Goal: Task Accomplishment & Management: Manage account settings

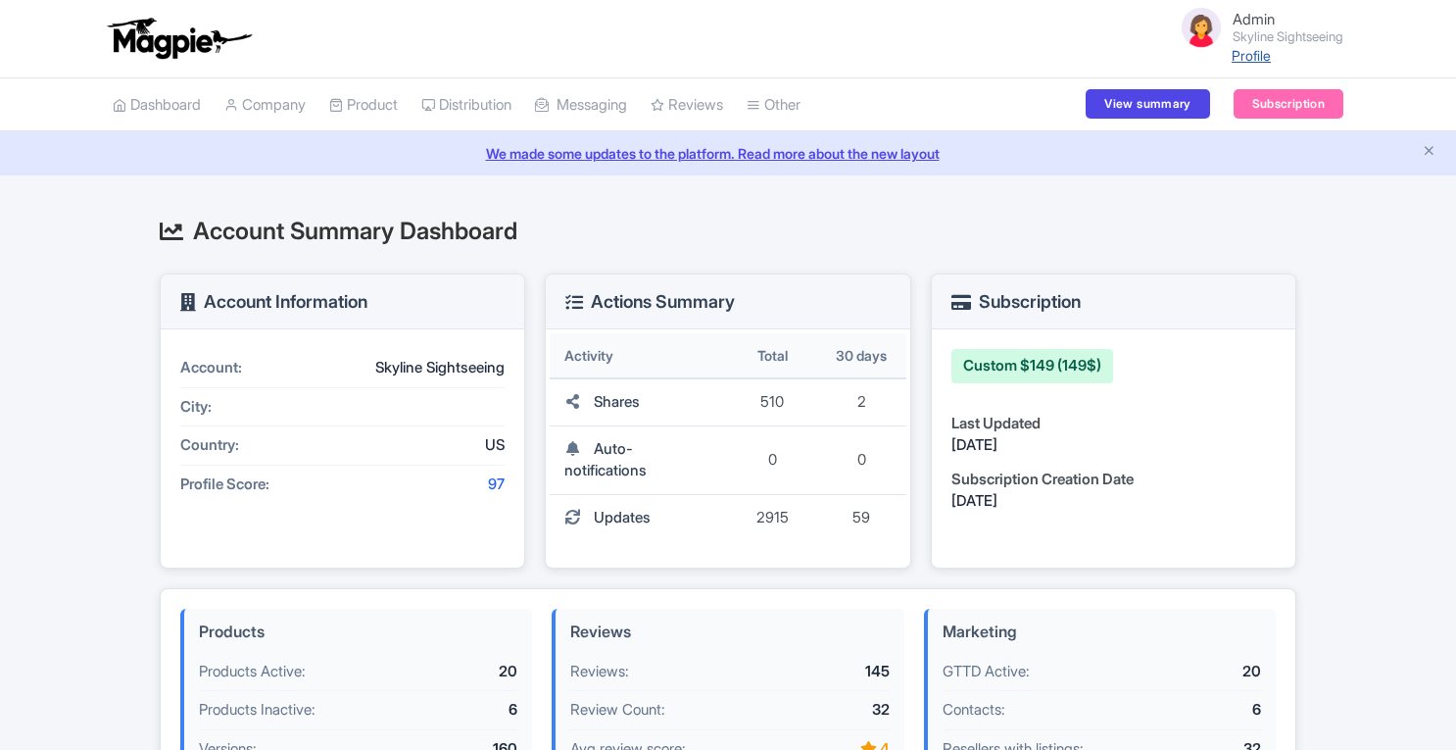
click at [1239, 54] on link "Profile" at bounding box center [1251, 55] width 39 height 17
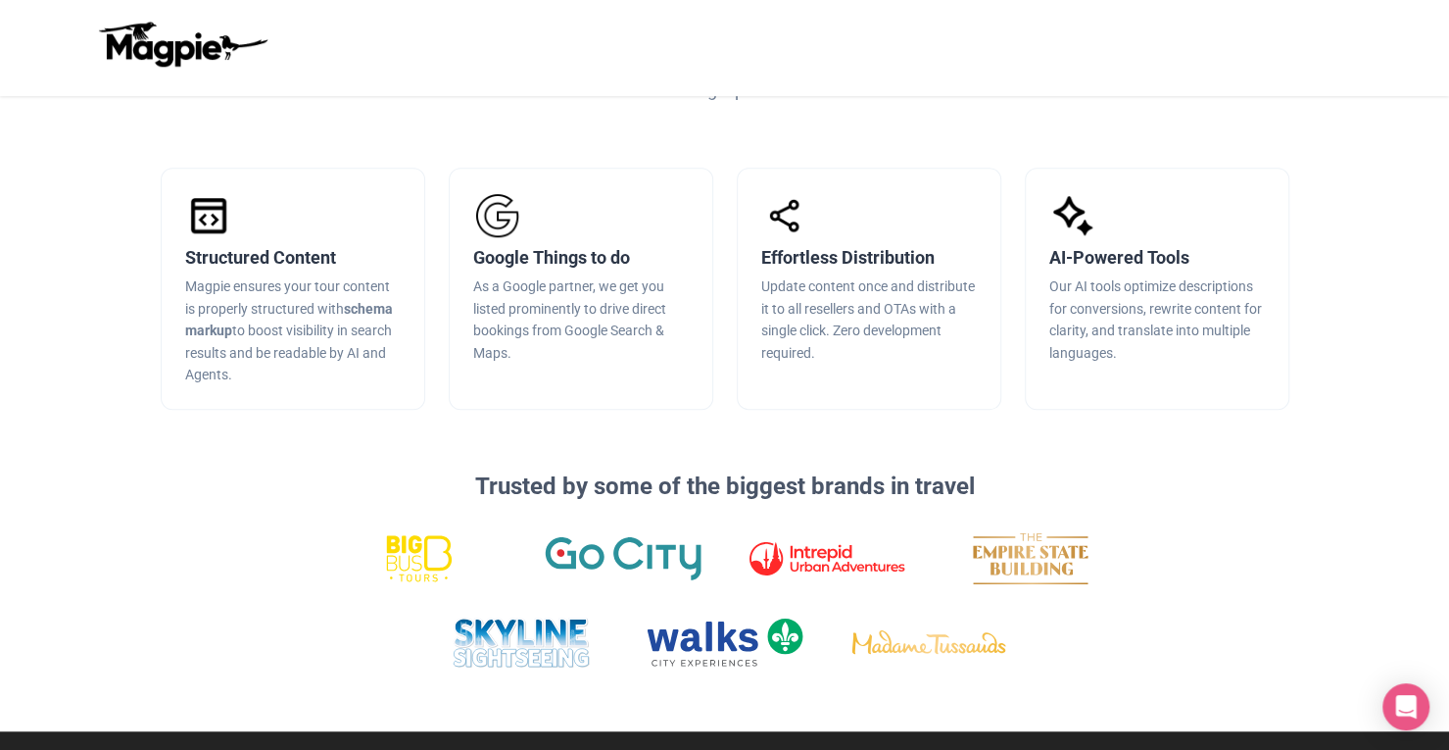
scroll to position [548, 0]
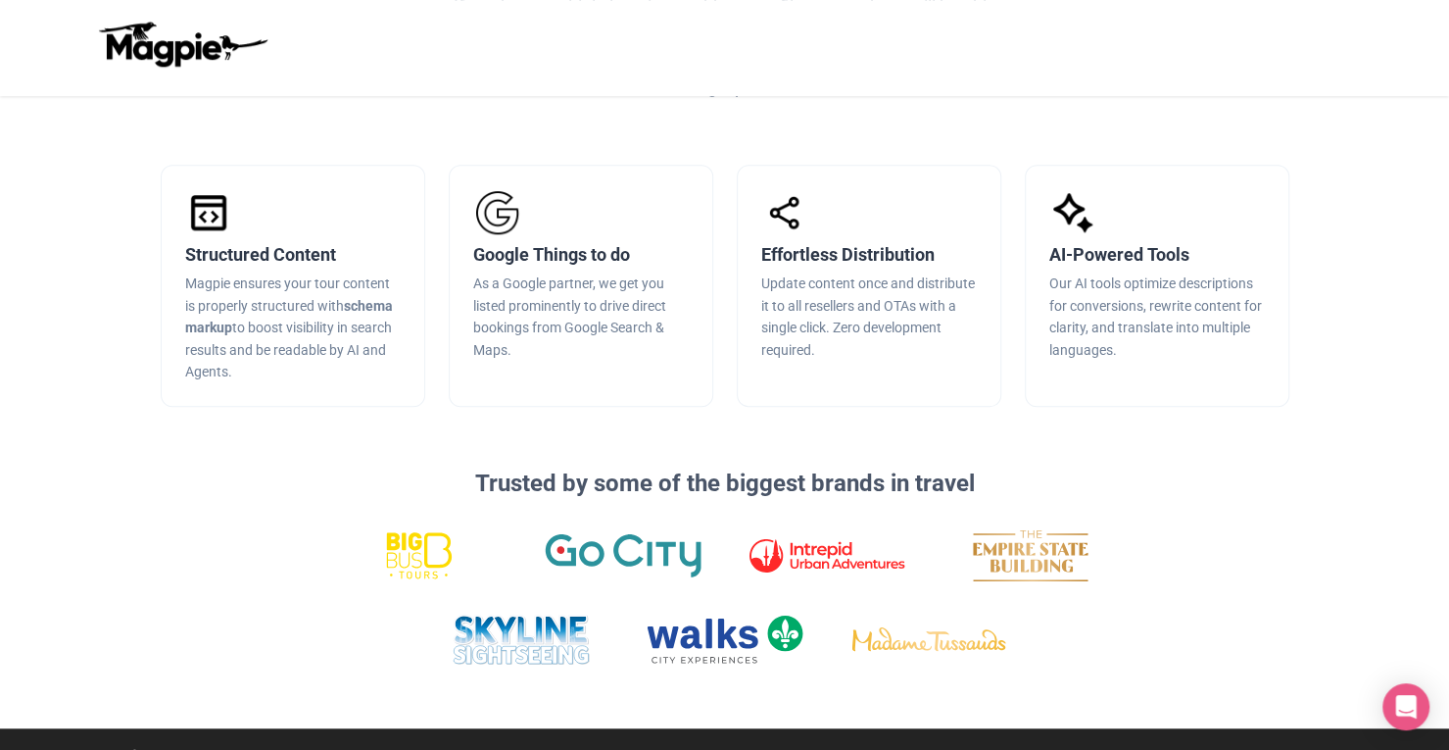
click at [1244, 438] on section "Structured Content Magpie ensures your tour content is properly structured with…" at bounding box center [724, 286] width 1449 height 368
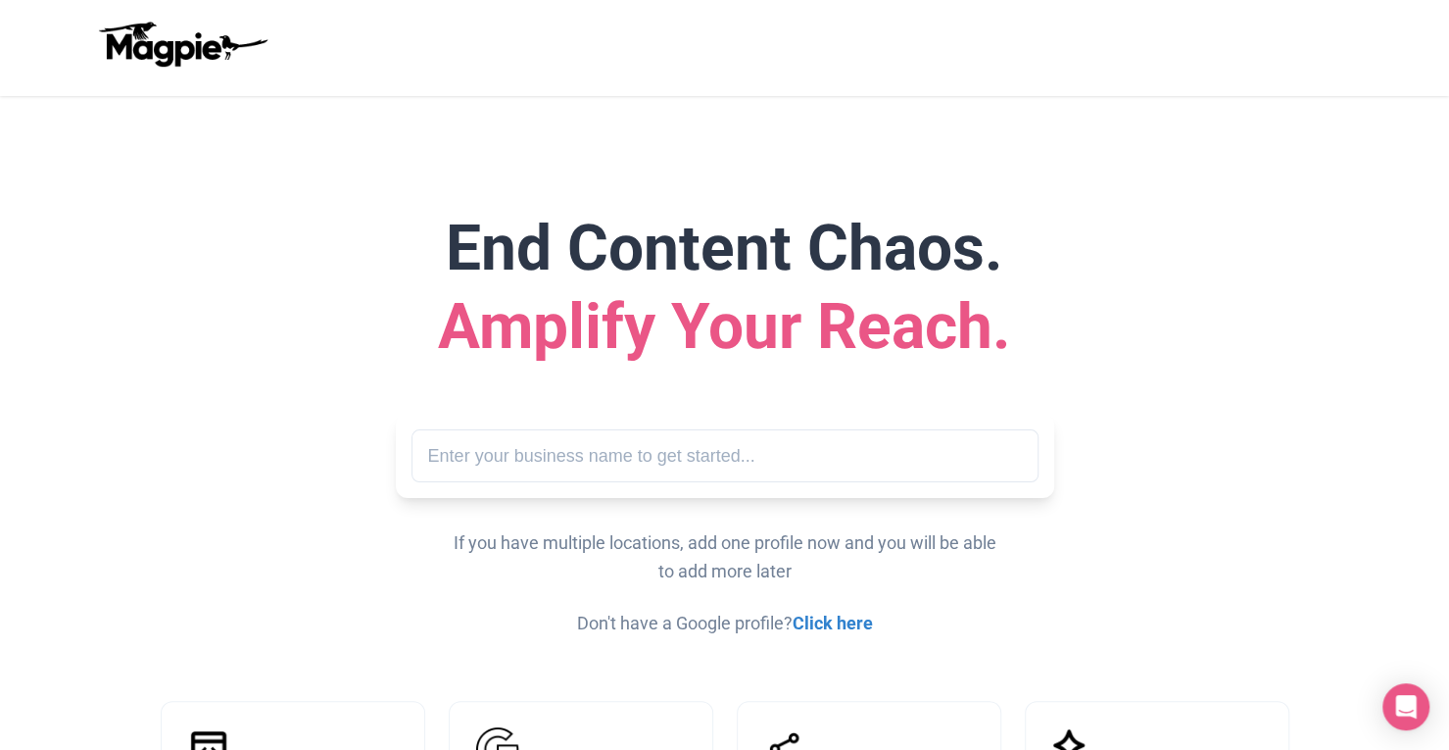
scroll to position [0, 0]
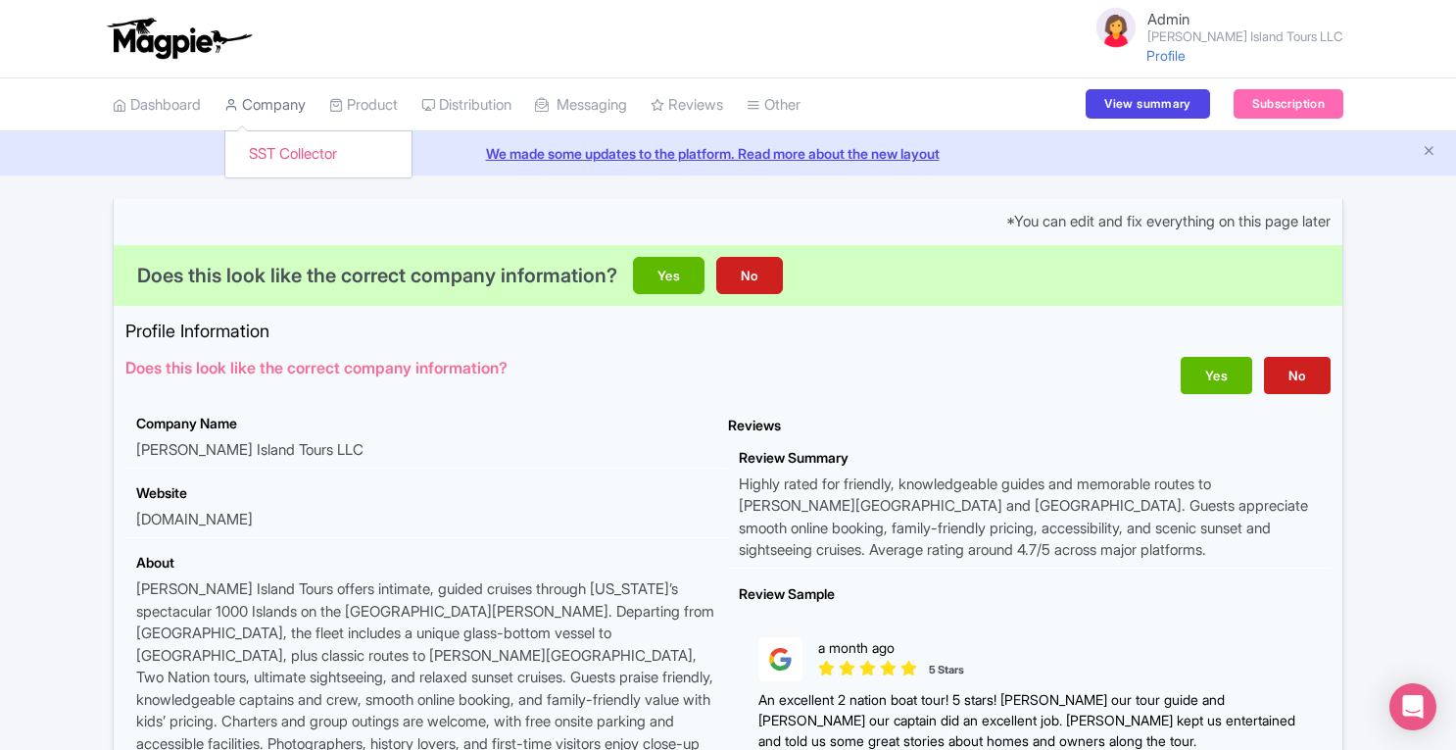
click at [283, 109] on link "Company" at bounding box center [264, 105] width 81 height 54
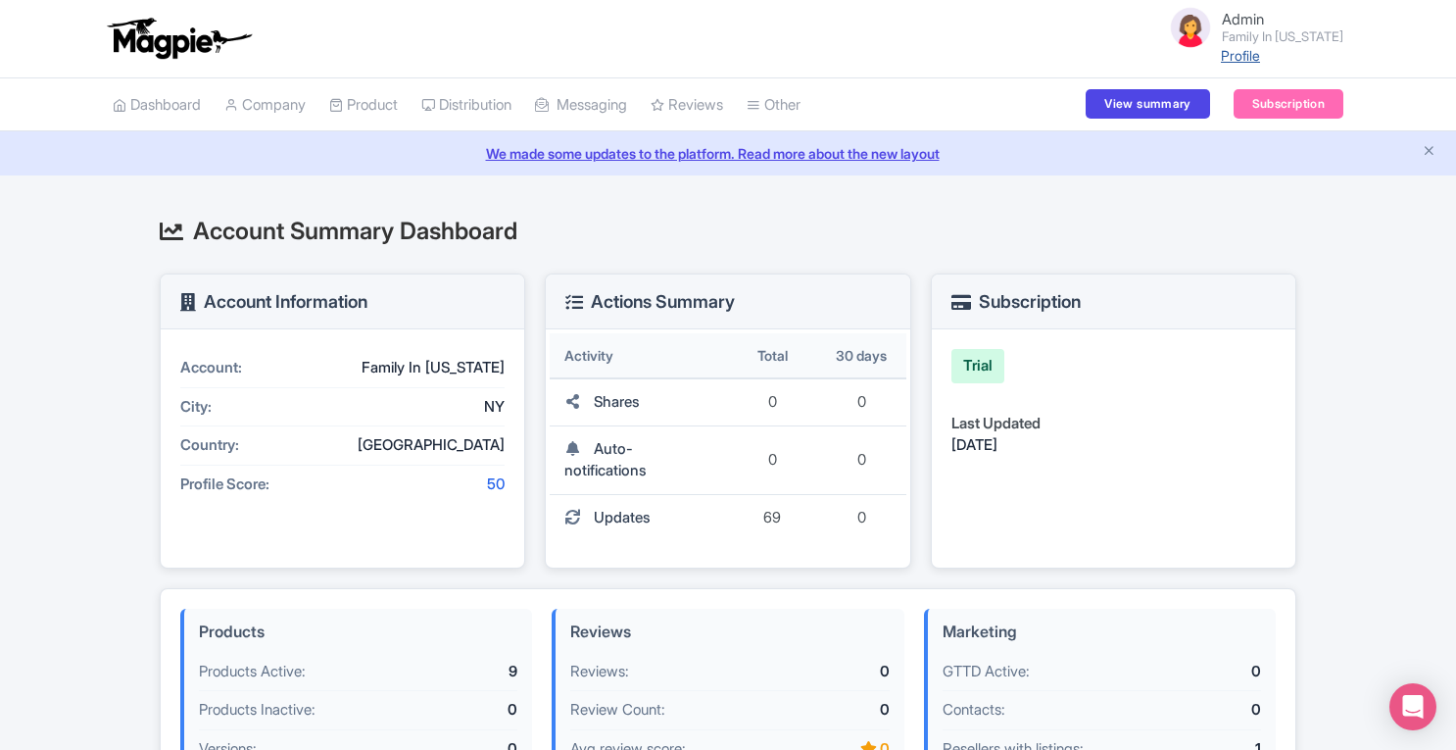
click at [1258, 59] on link "Profile" at bounding box center [1240, 55] width 39 height 17
click at [296, 101] on link "Company" at bounding box center [264, 105] width 81 height 54
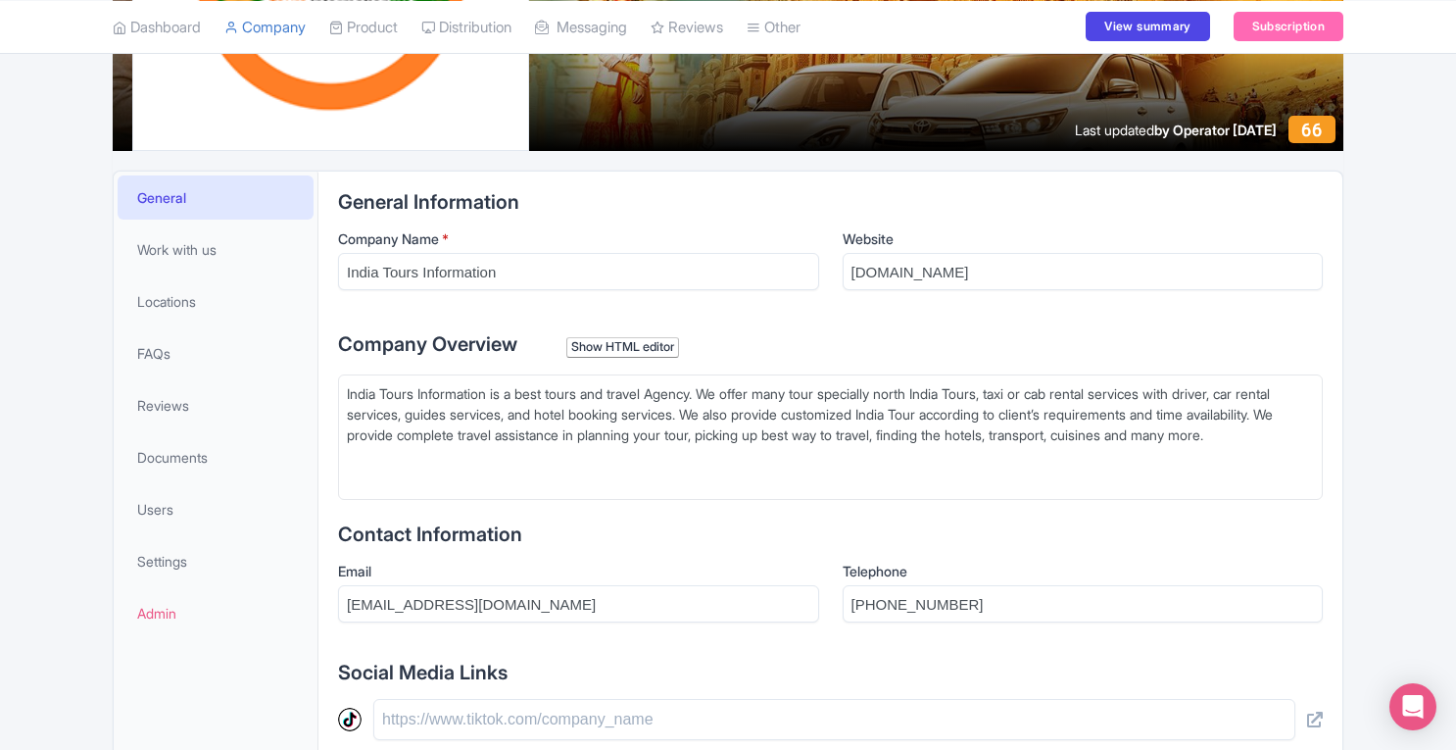
scroll to position [327, 0]
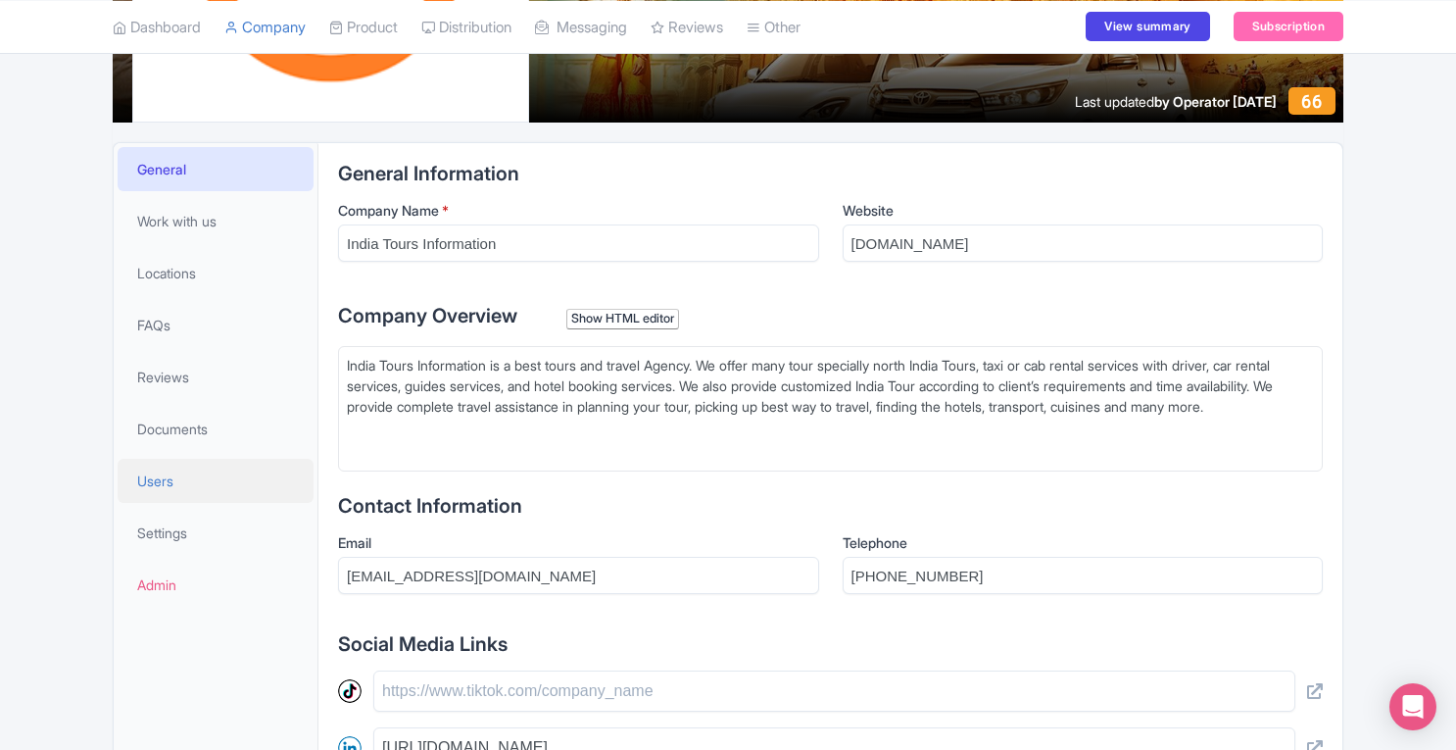
click at [187, 492] on link "Users" at bounding box center [216, 481] width 196 height 44
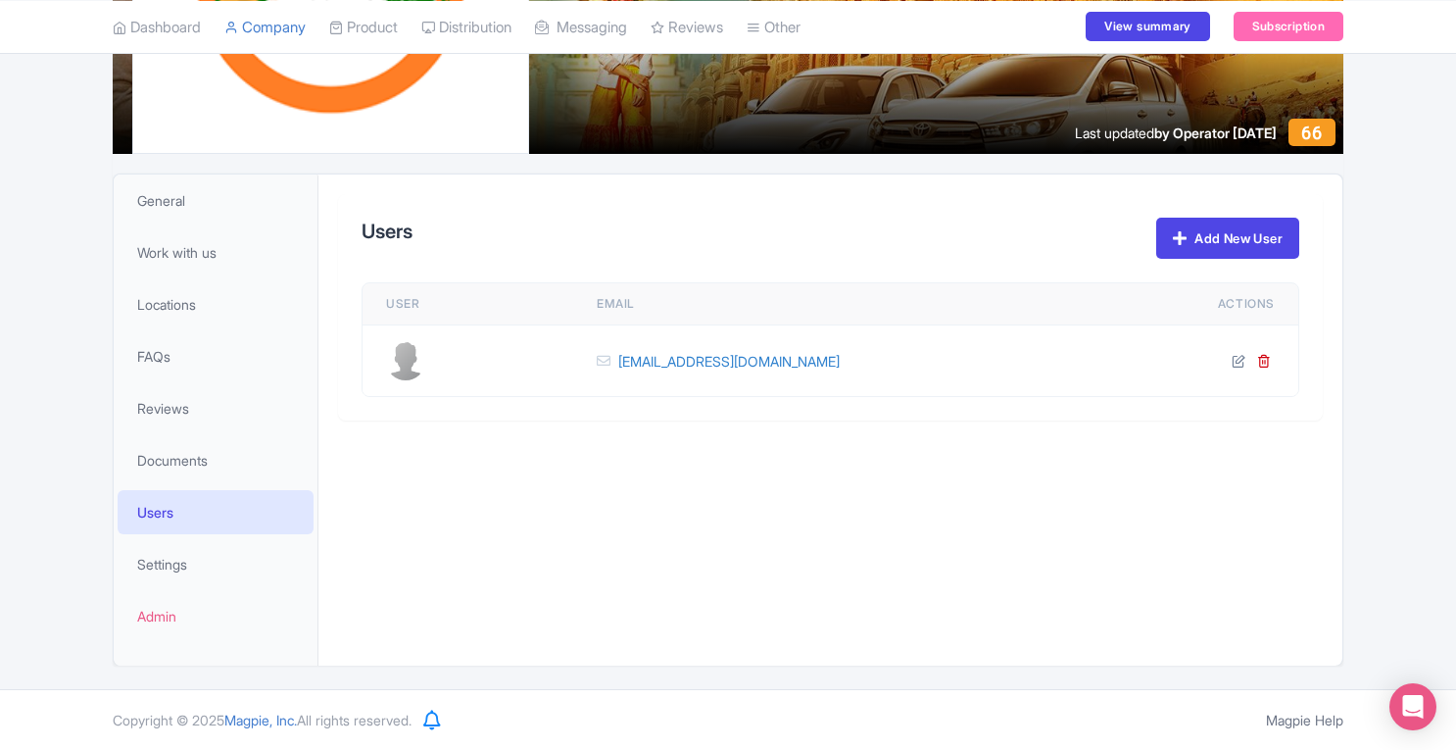
scroll to position [294, 0]
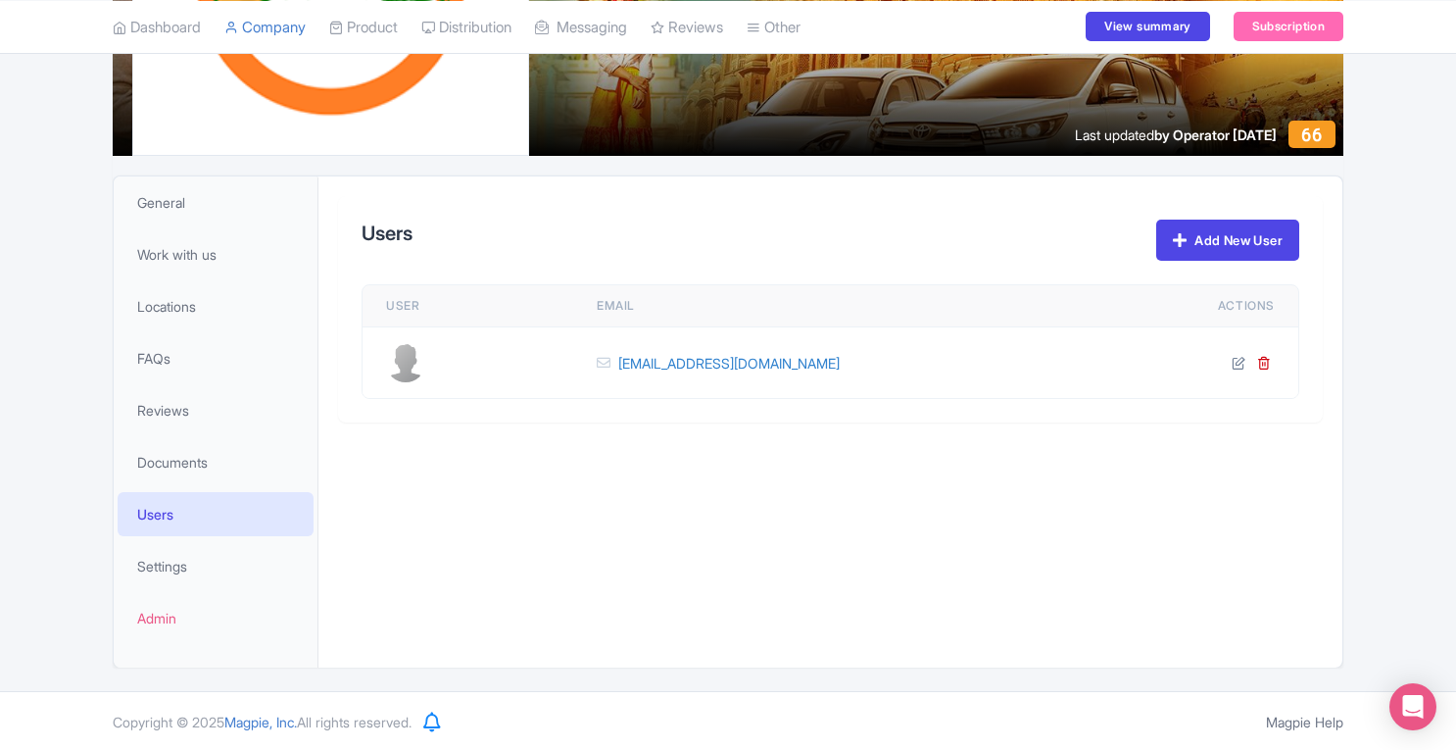
drag, startPoint x: 839, startPoint y: 369, endPoint x: 625, endPoint y: 378, distance: 213.8
click at [625, 378] on td "info@indiatoursinformation.com" at bounding box center [873, 363] width 600 height 72
copy link "info@indiatoursinformation.com"
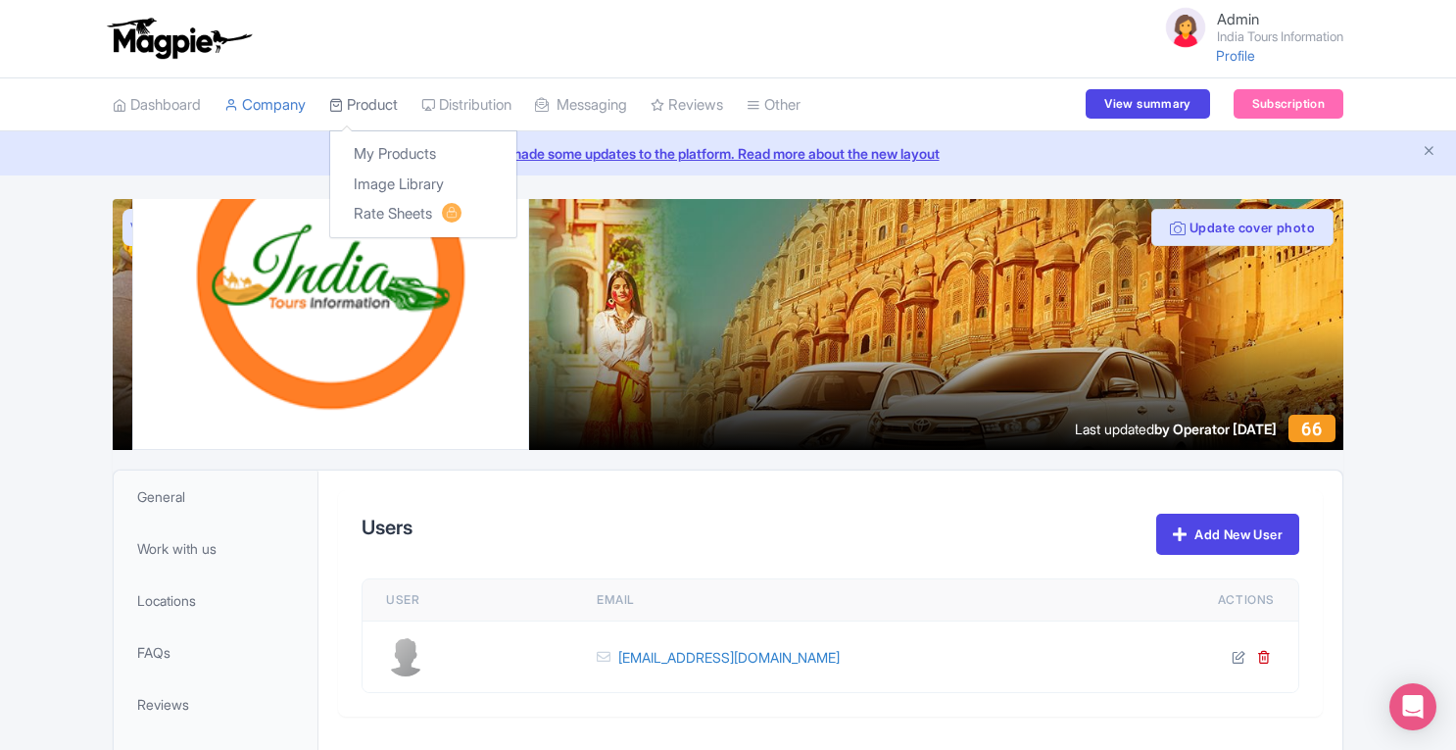
click at [355, 105] on link "Product" at bounding box center [363, 105] width 69 height 54
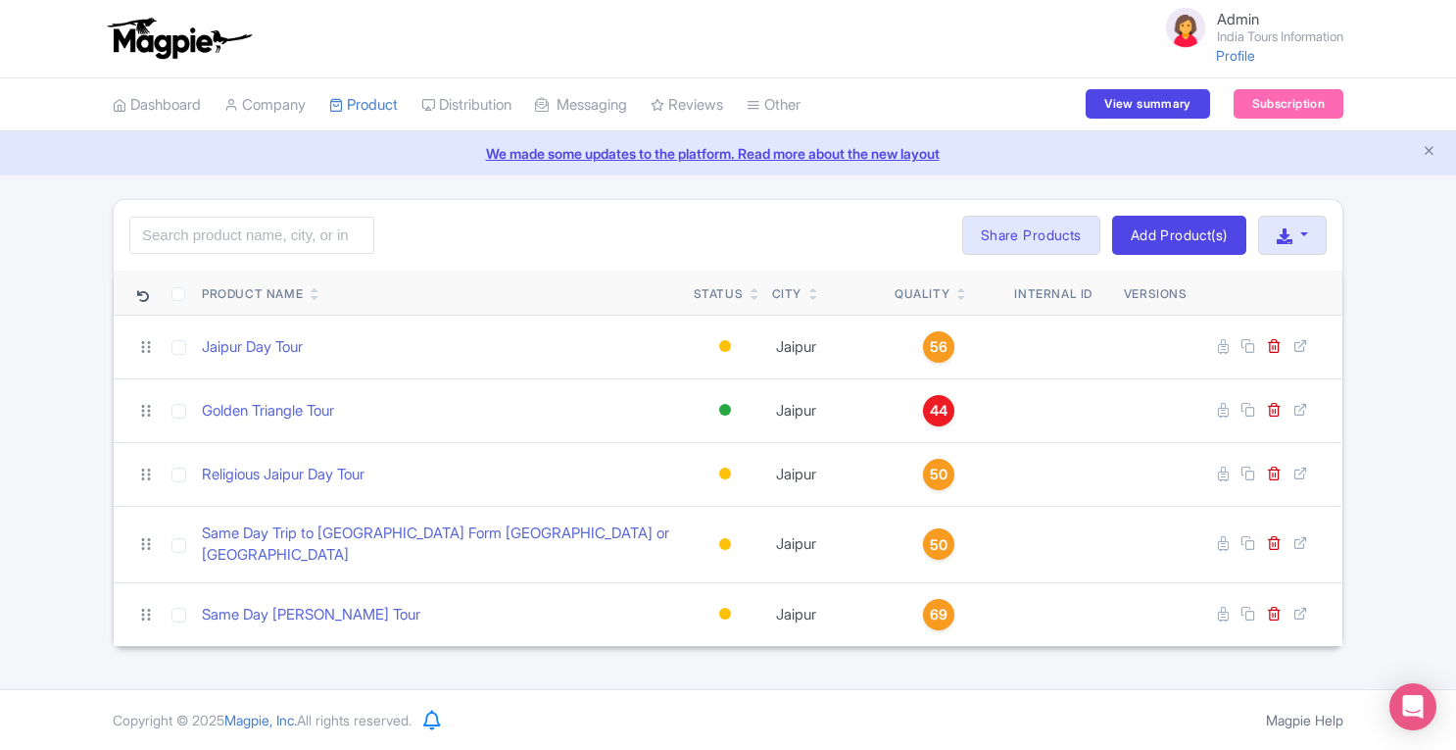
drag, startPoint x: 1351, startPoint y: 36, endPoint x: 1293, endPoint y: 41, distance: 58.0
click at [1293, 41] on div "Admin India Tours Information Profile Users Settings Sign out" at bounding box center [728, 39] width 1254 height 70
click at [268, 103] on link "Company" at bounding box center [264, 105] width 81 height 54
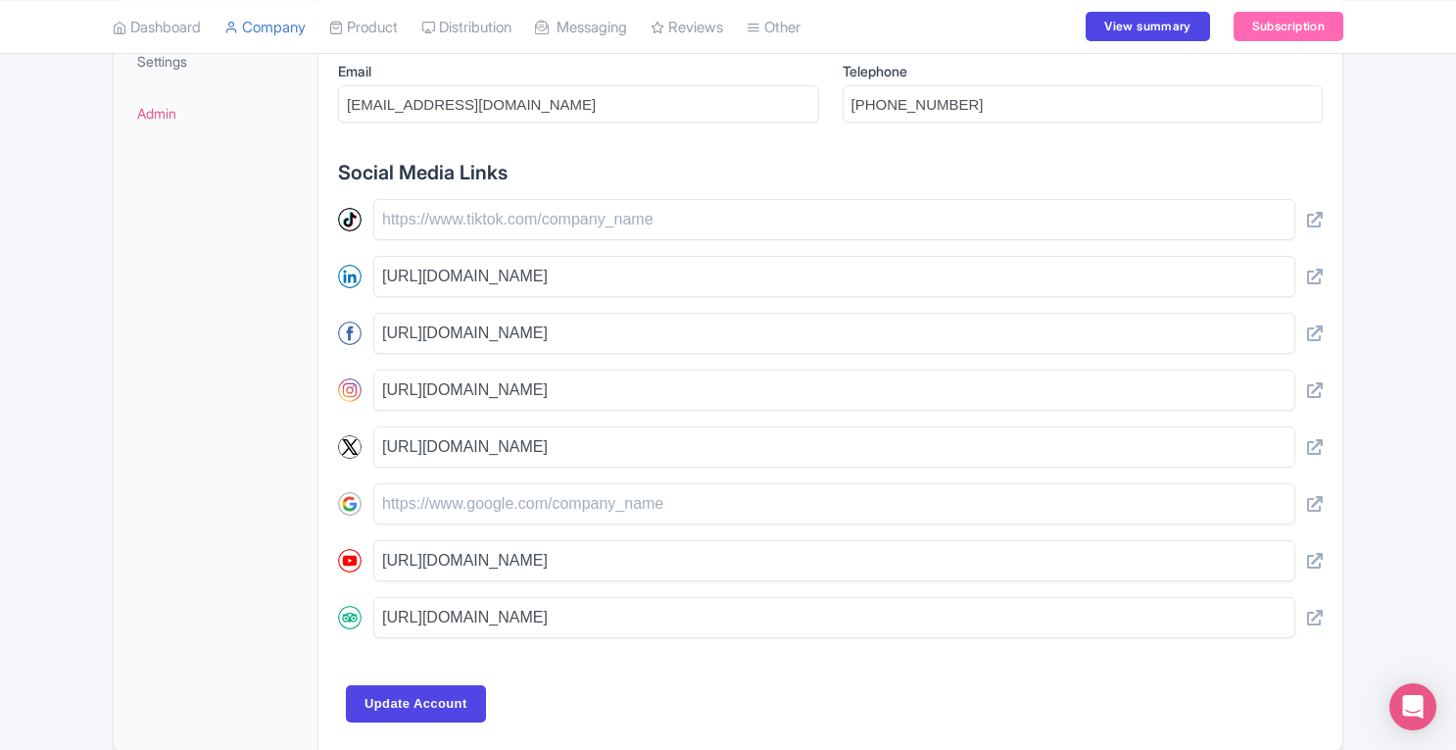
scroll to position [811, 0]
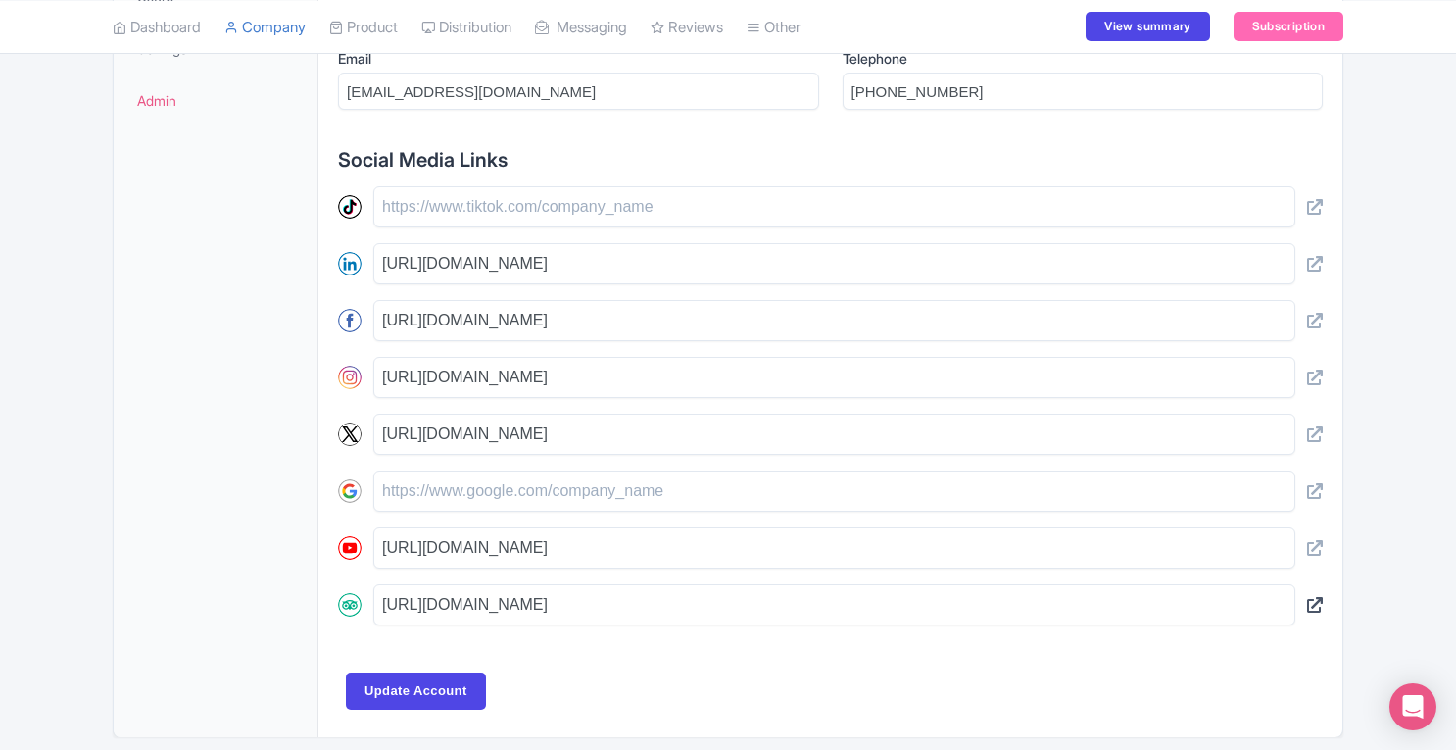
click at [1317, 597] on icon at bounding box center [1315, 605] width 16 height 16
